Goal: Find specific page/section: Find specific page/section

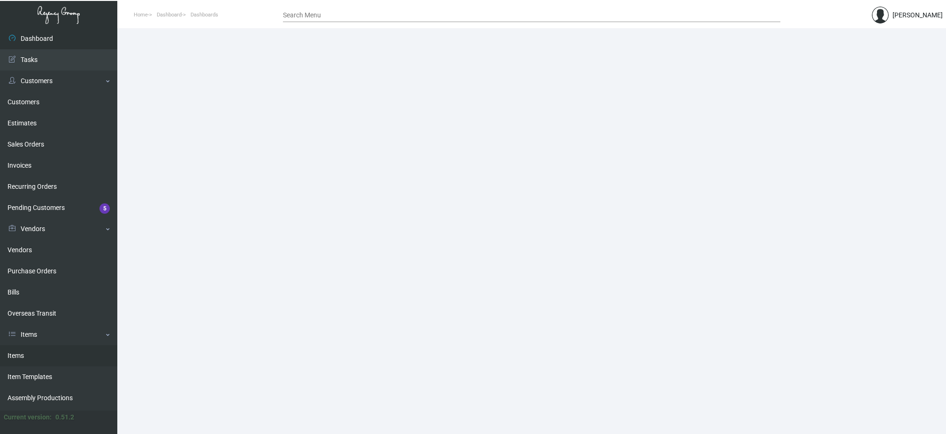
click at [51, 350] on link "Items" at bounding box center [58, 355] width 117 height 21
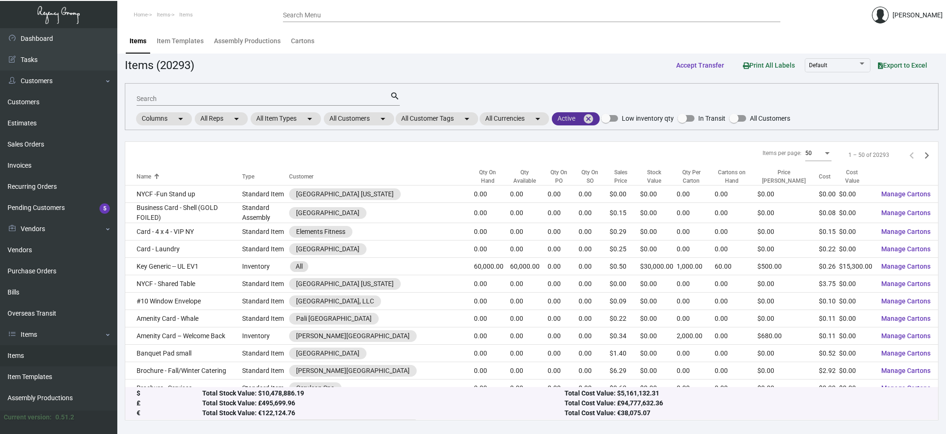
click at [594, 115] on mat-icon "cancel" at bounding box center [588, 118] width 11 height 11
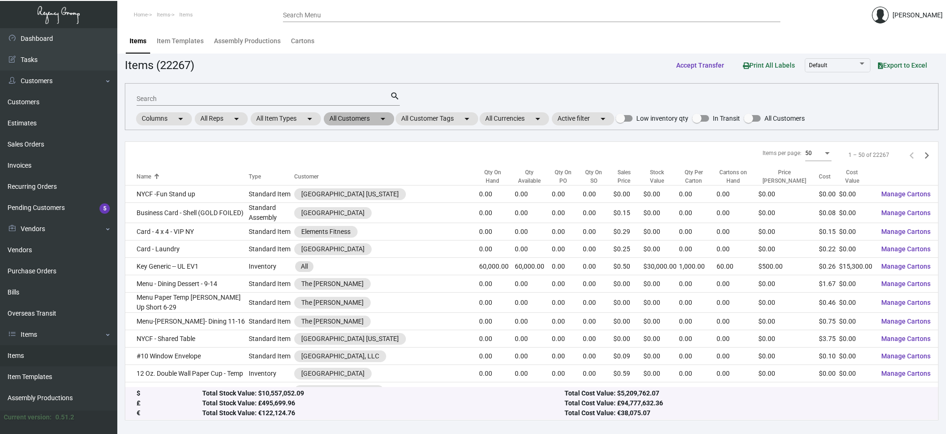
click at [374, 117] on mat-chip "All Customers arrow_drop_down" at bounding box center [359, 118] width 70 height 13
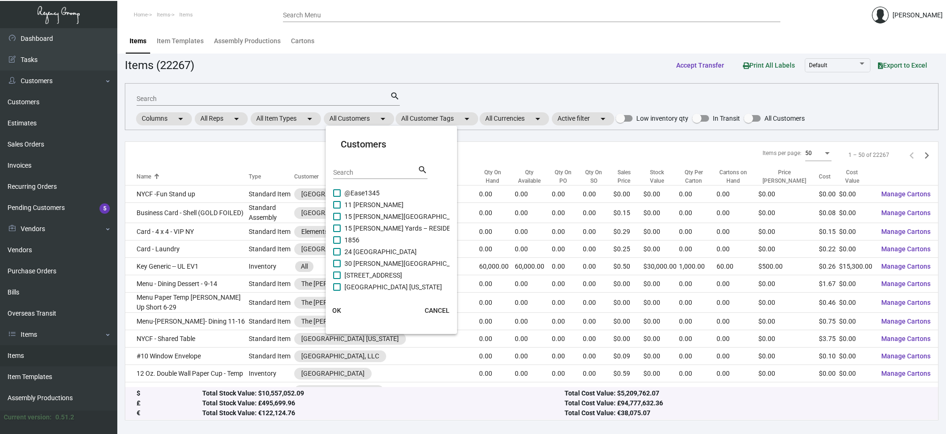
click at [381, 171] on input "Search" at bounding box center [375, 173] width 84 height 8
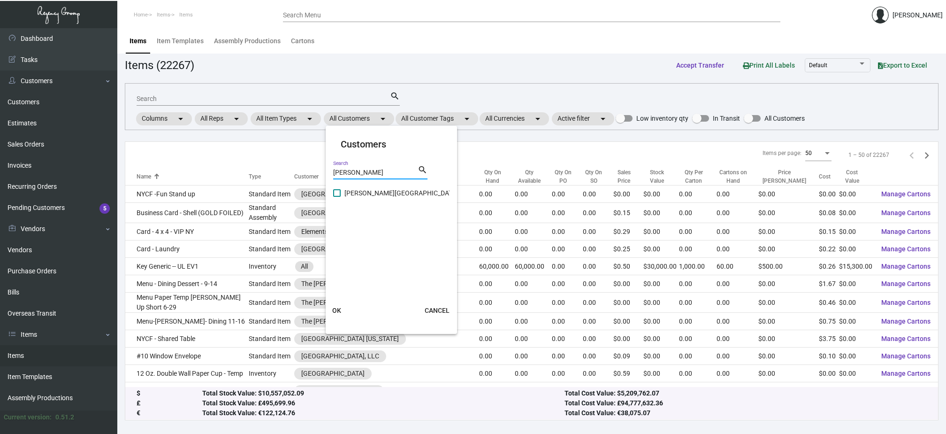
type input "[PERSON_NAME]"
click at [389, 191] on span "[PERSON_NAME][GEOGRAPHIC_DATA]" at bounding box center [401, 192] width 114 height 11
click at [337, 197] on input "[PERSON_NAME][GEOGRAPHIC_DATA]" at bounding box center [336, 197] width 0 height 0
checkbox input "true"
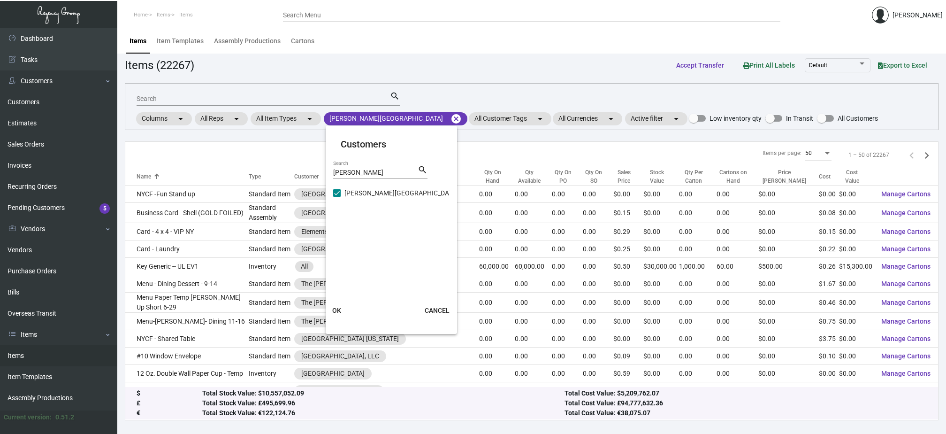
click at [336, 310] on span "OK" at bounding box center [336, 310] width 9 height 8
